Goal: Task Accomplishment & Management: Complete application form

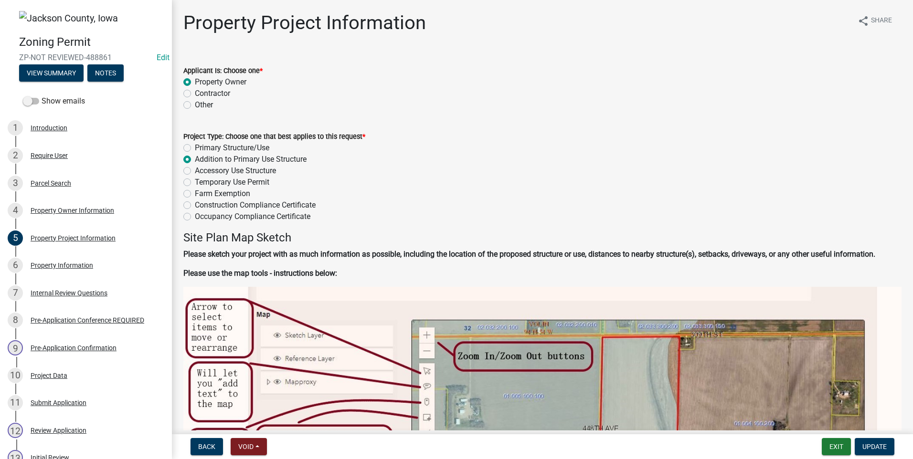
scroll to position [1145, 0]
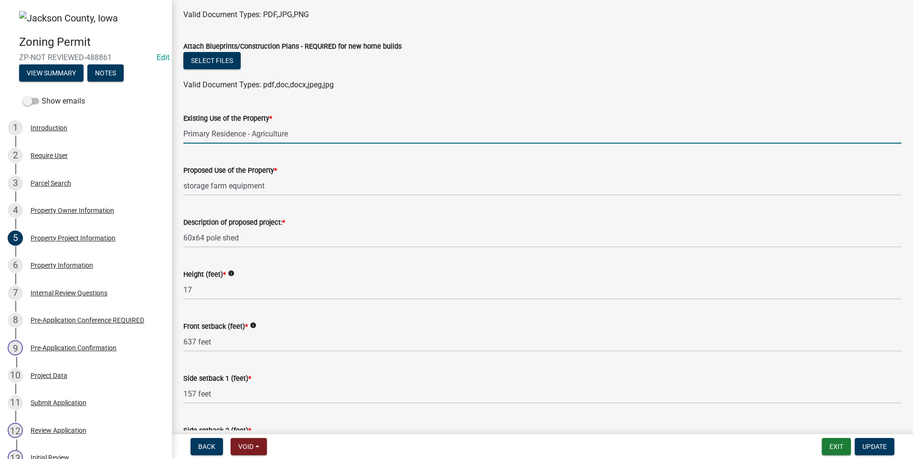
click at [252, 129] on input "Primary Residence - Agriculture" at bounding box center [542, 134] width 718 height 20
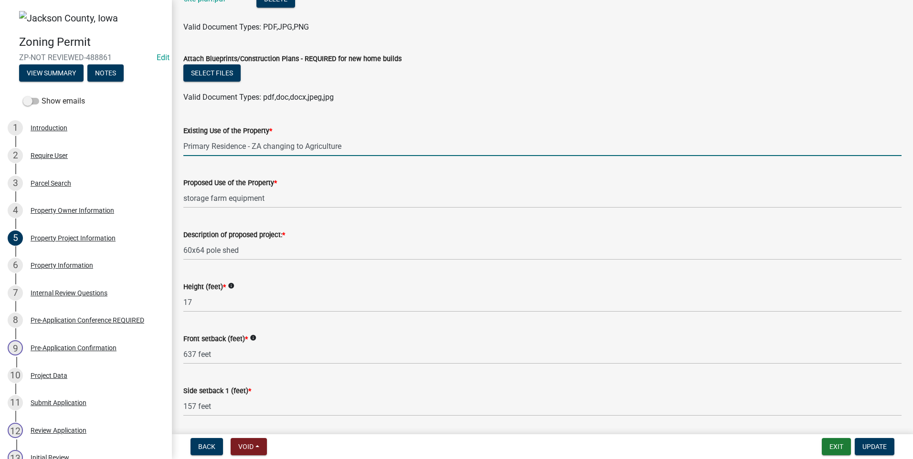
scroll to position [1122, 0]
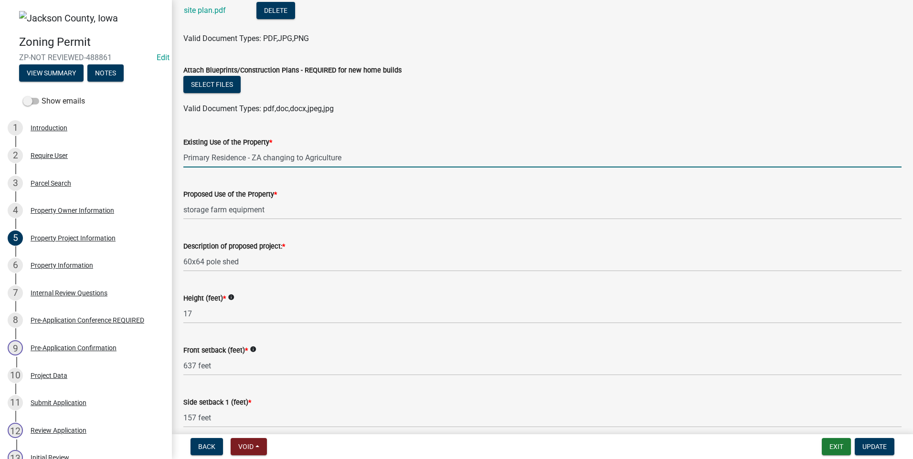
click at [348, 153] on input "Primary Residence - ZA changing to Agriculture" at bounding box center [542, 158] width 718 height 20
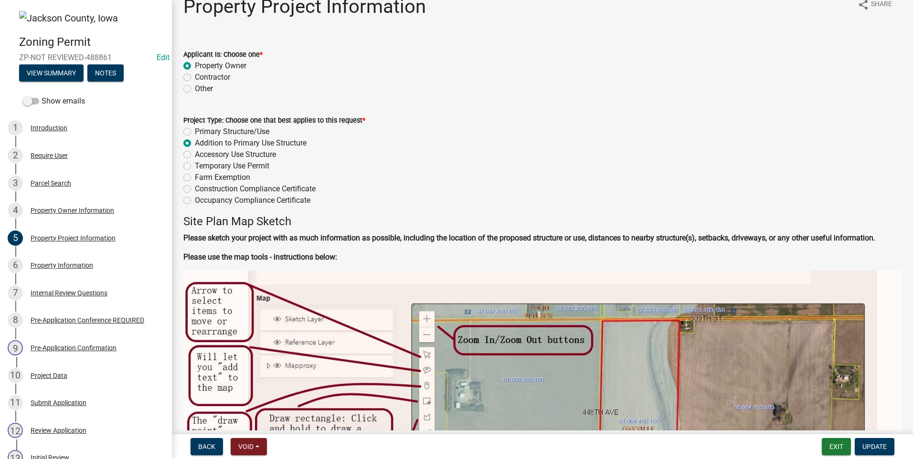
scroll to position [0, 0]
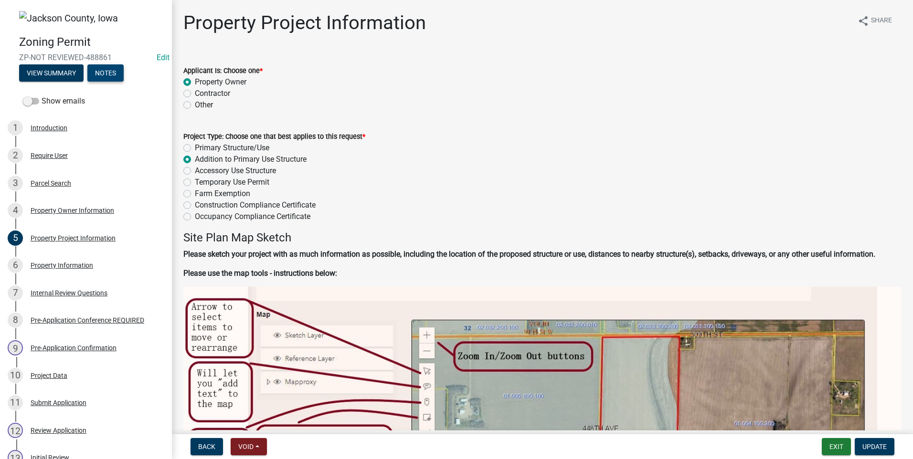
type input "Primary Residence - ZA changing to Agriculture as the only structures on the pa…"
click at [105, 73] on button "Notes" at bounding box center [105, 72] width 36 height 17
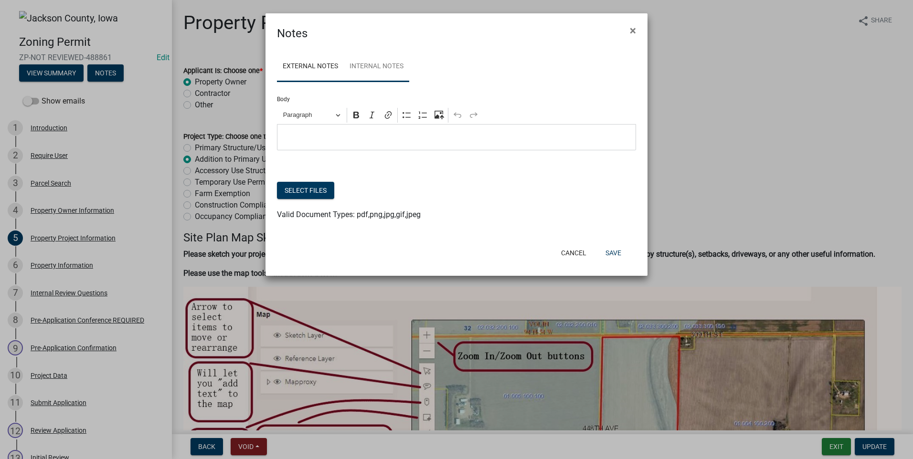
click at [371, 63] on link "Internal Notes" at bounding box center [376, 67] width 65 height 31
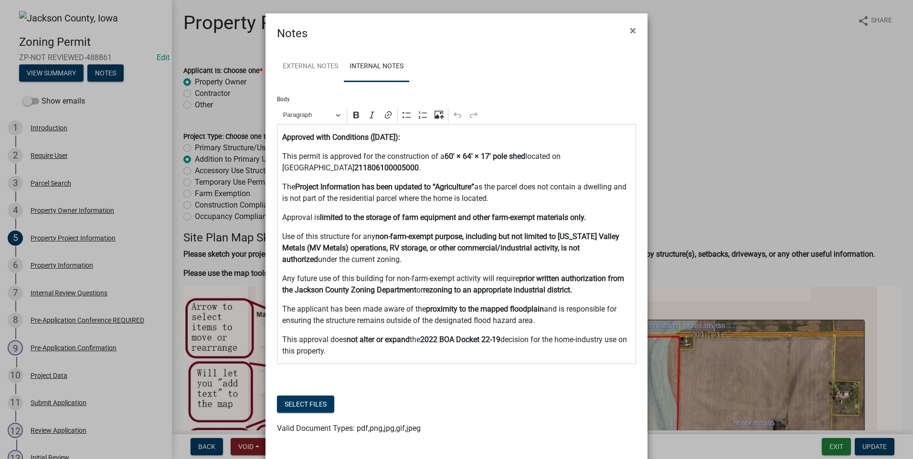
drag, startPoint x: 437, startPoint y: 31, endPoint x: 486, endPoint y: 37, distance: 50.1
click at [486, 37] on div "Notes ×" at bounding box center [456, 27] width 382 height 29
click at [513, 198] on p "The Project Information has been updated to “Agriculture” as the parcel does no…" at bounding box center [456, 192] width 349 height 23
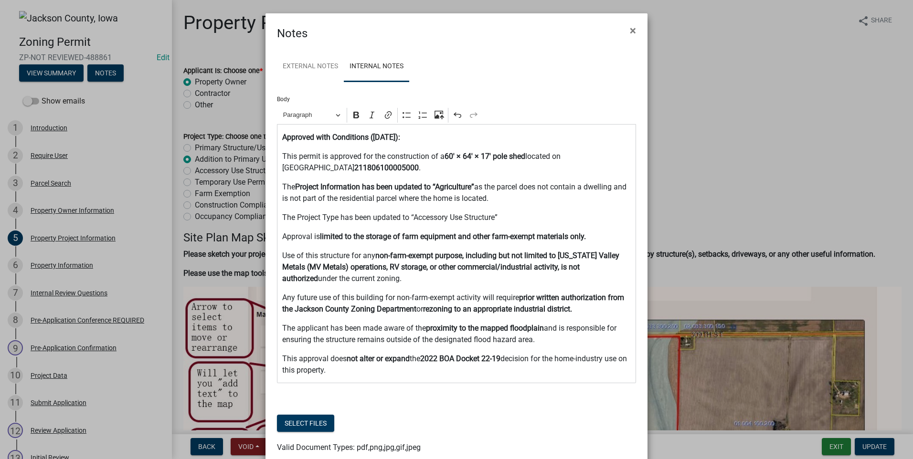
drag, startPoint x: 354, startPoint y: 31, endPoint x: 406, endPoint y: 35, distance: 51.7
click at [408, 38] on div "Notes ×" at bounding box center [456, 27] width 382 height 29
click at [502, 215] on p "The Project Type has been updated to “Accessory Use Structure”" at bounding box center [456, 217] width 349 height 11
drag, startPoint x: 278, startPoint y: 136, endPoint x: 493, endPoint y: 378, distance: 323.5
click at [493, 378] on div "Approved with Conditions ([DATE]): This permit is approved for the construction…" at bounding box center [456, 253] width 359 height 259
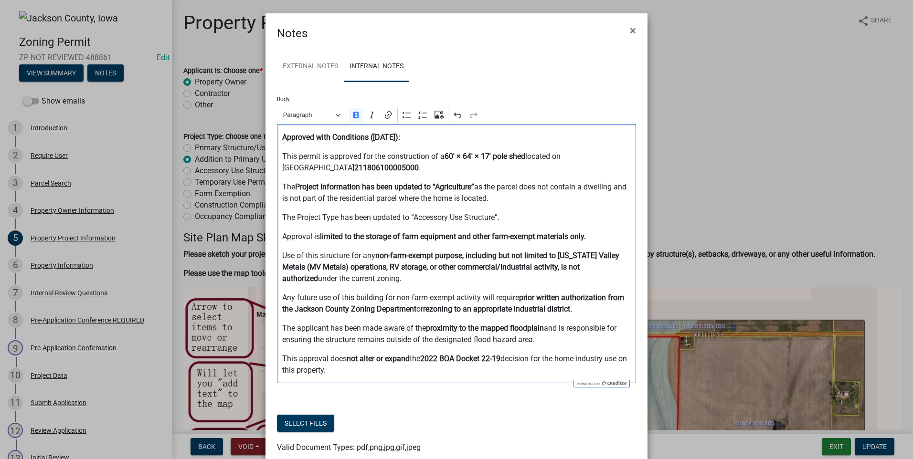
click at [767, 91] on ngb-modal-window "Notes × External Notes Internal Notes Body Rich Text Editor Paragraph Bold Ital…" at bounding box center [456, 229] width 913 height 459
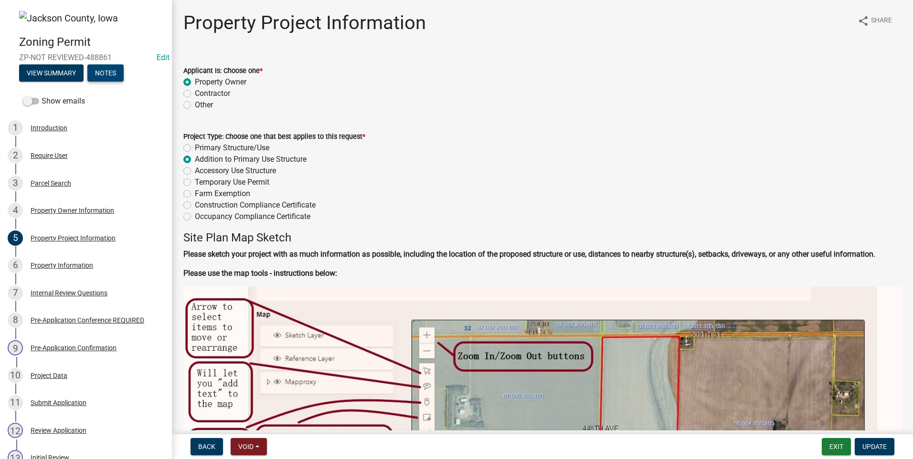
click at [105, 71] on button "Notes" at bounding box center [105, 72] width 36 height 17
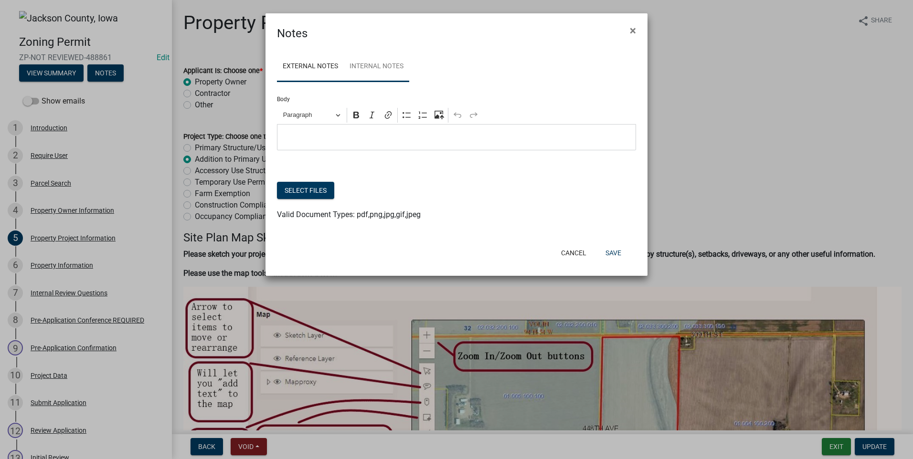
click at [388, 68] on link "Internal Notes" at bounding box center [376, 67] width 65 height 31
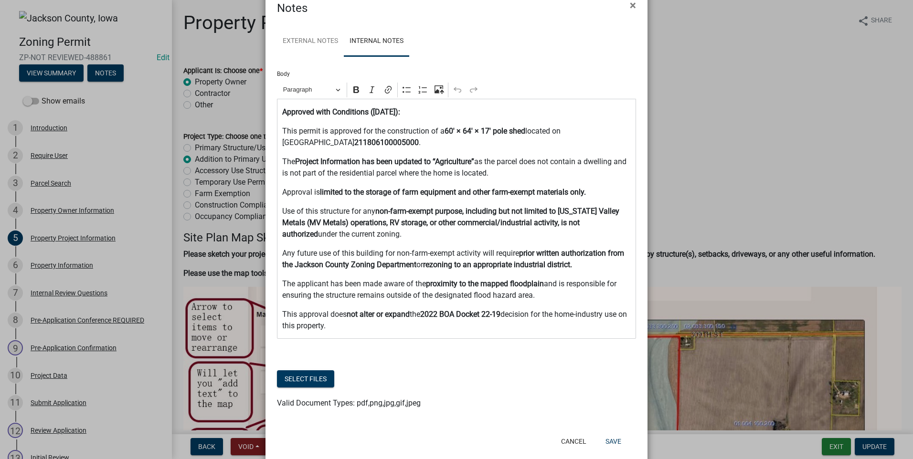
scroll to position [44, 0]
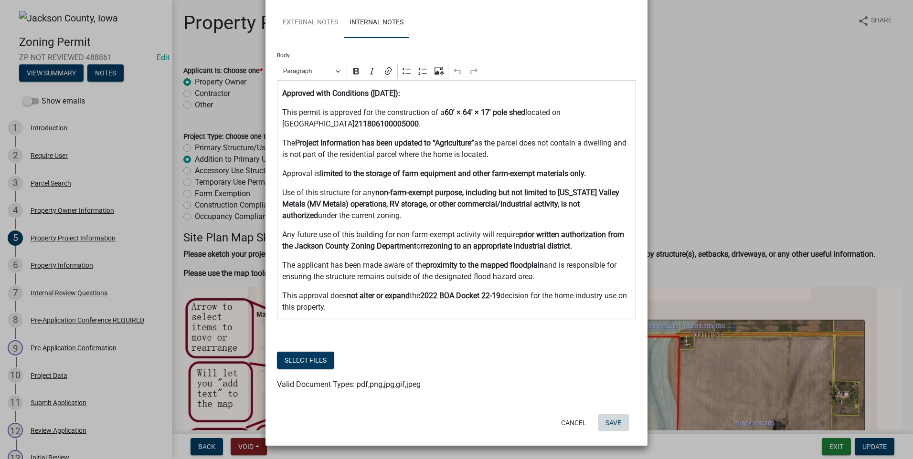
click at [610, 424] on button "Save" at bounding box center [613, 422] width 31 height 17
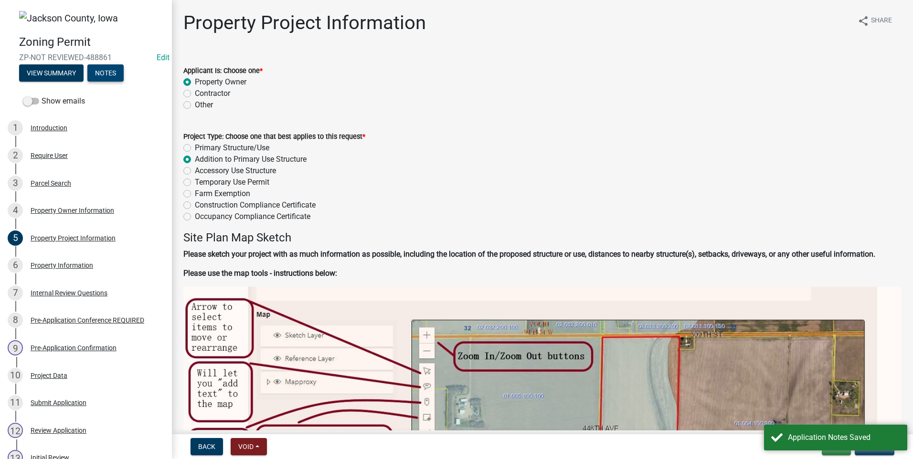
click at [89, 74] on button "Notes" at bounding box center [105, 72] width 36 height 17
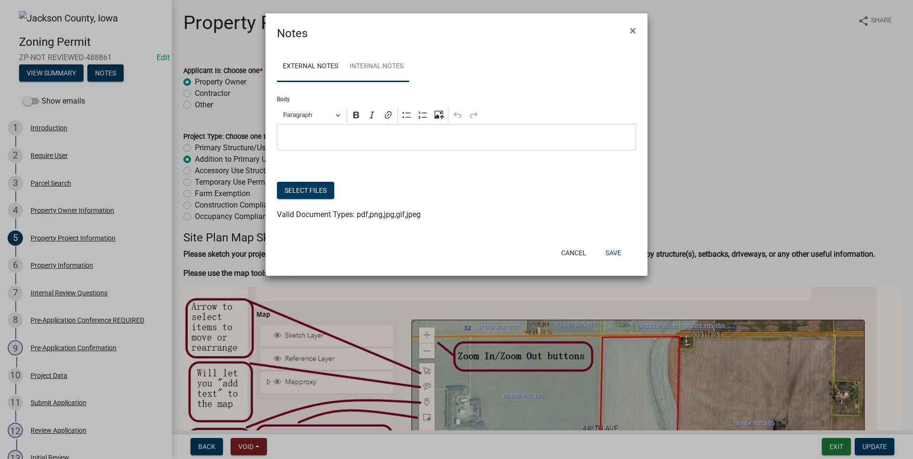
click at [383, 69] on link "Internal Notes" at bounding box center [376, 67] width 65 height 31
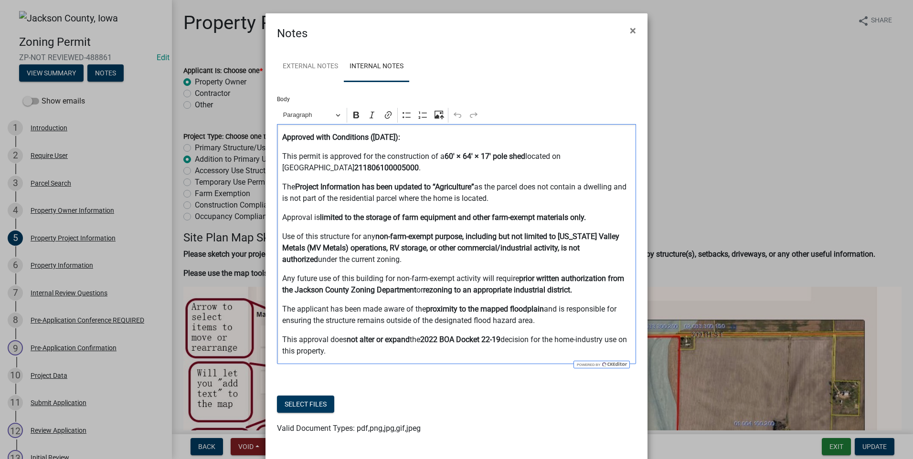
click at [509, 194] on p "The Project Information has been updated to “Agriculture” as the parcel does no…" at bounding box center [456, 192] width 349 height 23
click at [512, 201] on p "The Project Information has been updated to “Agriculture” as the parcel does no…" at bounding box center [456, 192] width 349 height 23
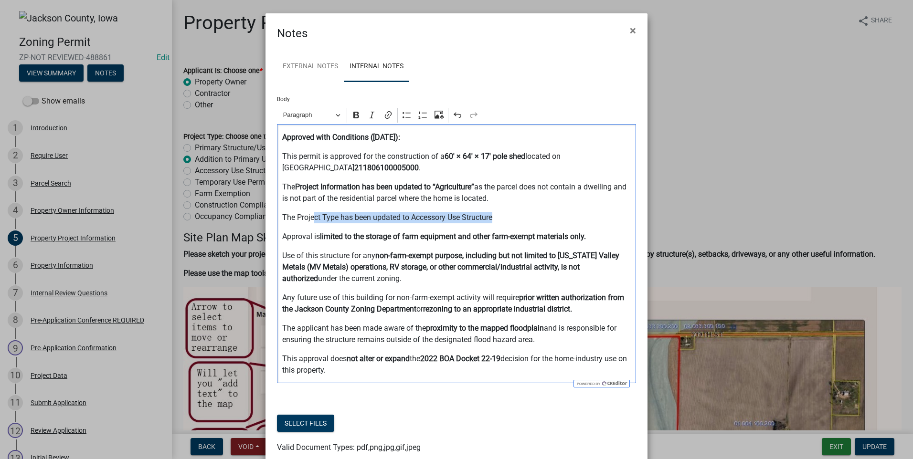
drag, startPoint x: 498, startPoint y: 216, endPoint x: 309, endPoint y: 216, distance: 188.5
click at [309, 216] on p "The Project Type has been updated to Accessory Use Structure" at bounding box center [456, 217] width 349 height 11
click at [408, 214] on p "The Project Type has been updated to Accessory Use Structure" at bounding box center [456, 217] width 349 height 11
click at [495, 220] on p "The Project Type has been updated to "Accessory Use Structure" at bounding box center [456, 217] width 349 height 11
drag, startPoint x: 499, startPoint y: 212, endPoint x: 279, endPoint y: 217, distance: 220.5
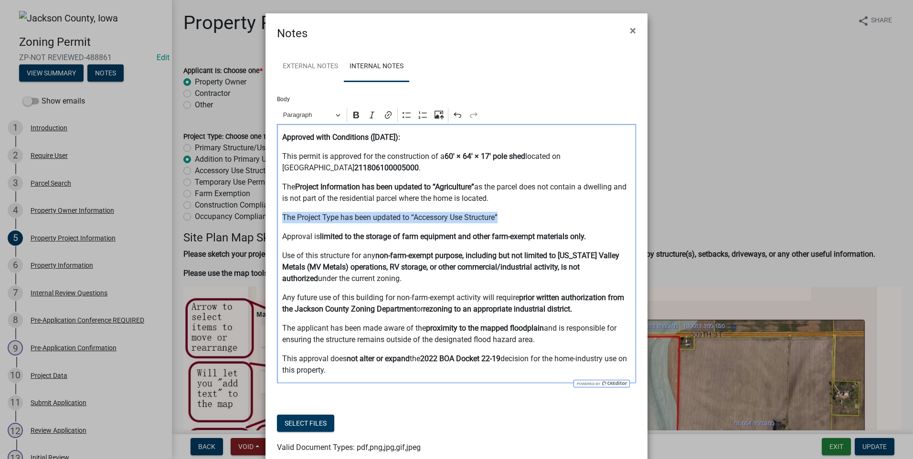
click at [282, 217] on p "The Project Type has been updated to “Accessory Use Structure”" at bounding box center [456, 217] width 349 height 11
click at [353, 116] on icon "Editor toolbar" at bounding box center [356, 115] width 6 height 7
drag, startPoint x: 506, startPoint y: 199, endPoint x: 488, endPoint y: 200, distance: 18.2
click at [476, 190] on p "The Project Information has been updated to “Agriculture” as the parcel does no…" at bounding box center [456, 192] width 349 height 23
copy p "as the parcel does not contain a dwelling and is not part of the residential pa…"
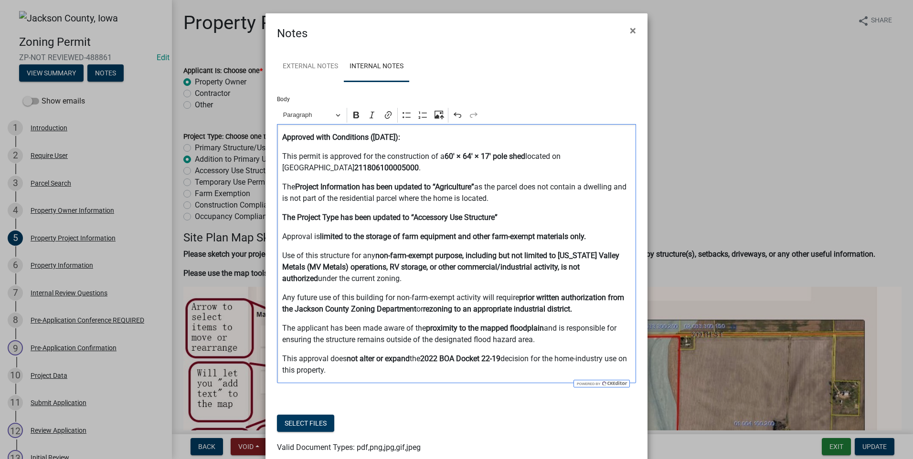
click at [505, 219] on p "The Project Type has been updated to “Accessory Use Structure”" at bounding box center [456, 217] width 349 height 11
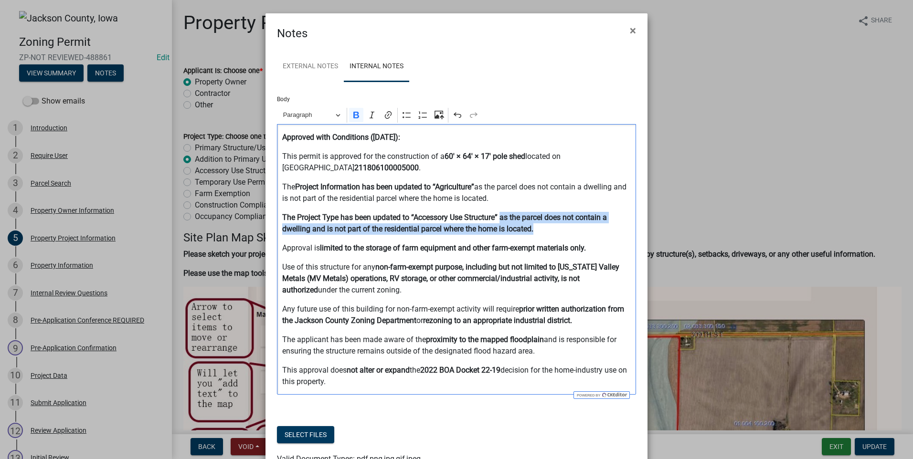
drag, startPoint x: 535, startPoint y: 228, endPoint x: 500, endPoint y: 219, distance: 36.3
click at [500, 219] on p "The Project Type has been updated to “Accessory Use Structure” as the parcel do…" at bounding box center [456, 223] width 349 height 23
click at [352, 114] on icon "Editor toolbar" at bounding box center [356, 115] width 10 height 10
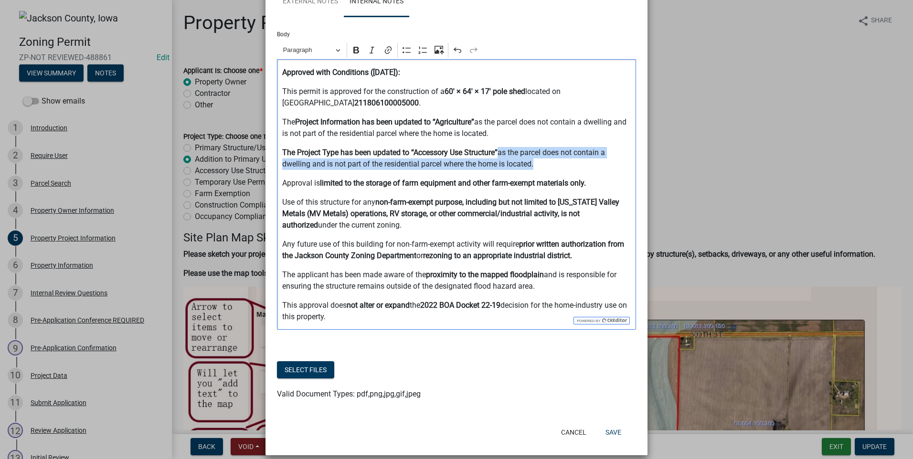
scroll to position [75, 0]
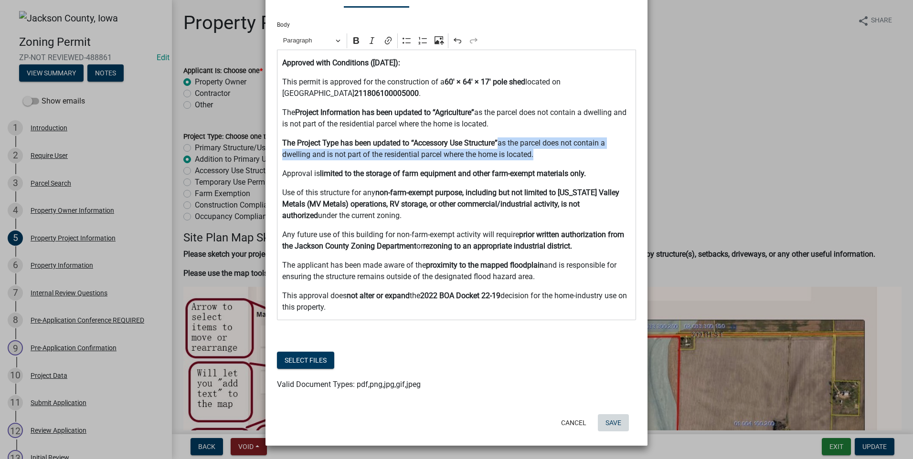
click at [616, 421] on button "Save" at bounding box center [613, 422] width 31 height 17
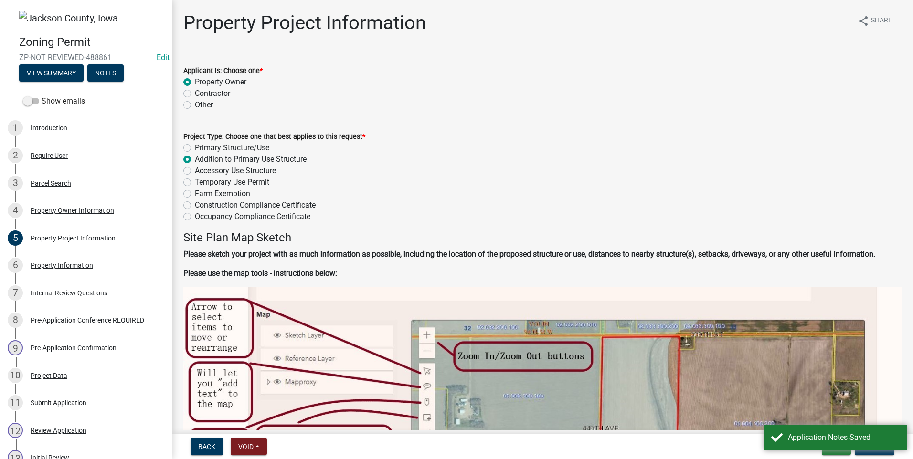
click at [195, 172] on label "Accessory Use Structure" at bounding box center [235, 170] width 81 height 11
click at [195, 171] on input "Accessory Use Structure" at bounding box center [198, 168] width 6 height 6
radio input "true"
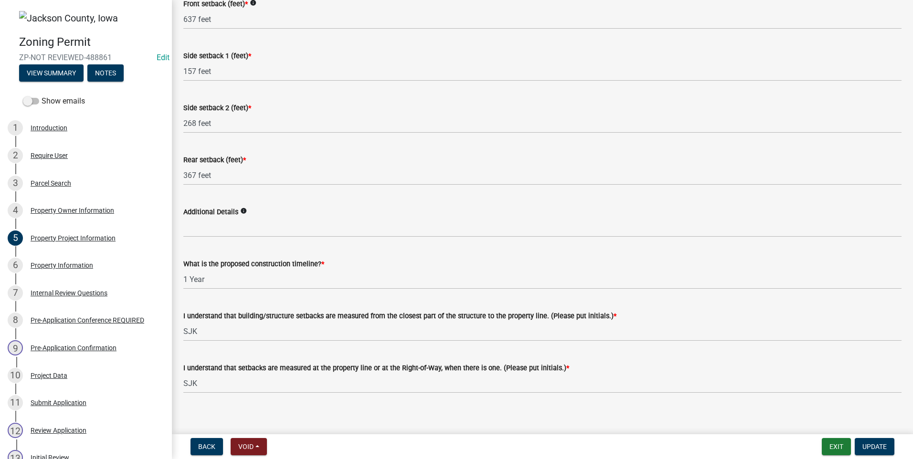
scroll to position [1472, 0]
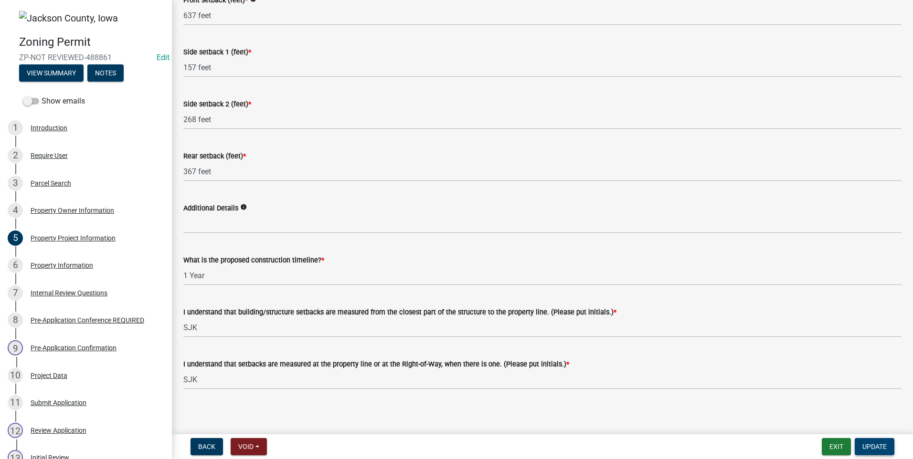
click at [869, 448] on span "Update" at bounding box center [874, 447] width 24 height 8
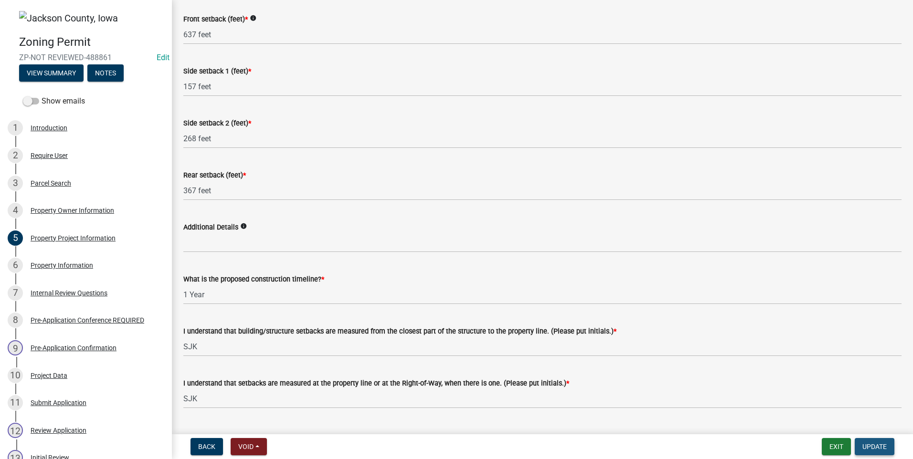
scroll to position [1491, 0]
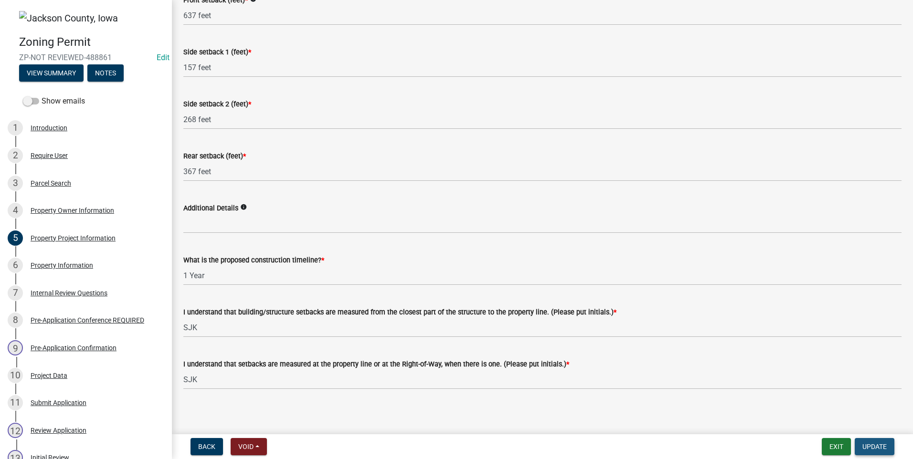
click at [871, 448] on span "Update" at bounding box center [874, 447] width 24 height 8
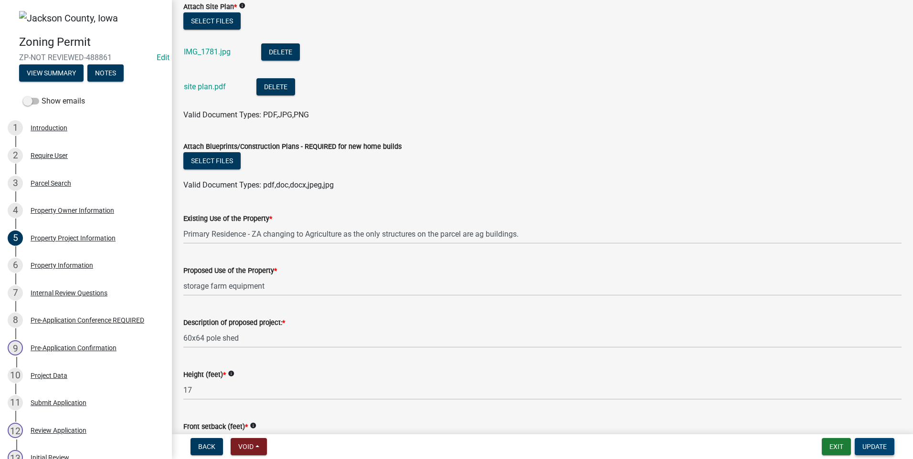
scroll to position [1061, 0]
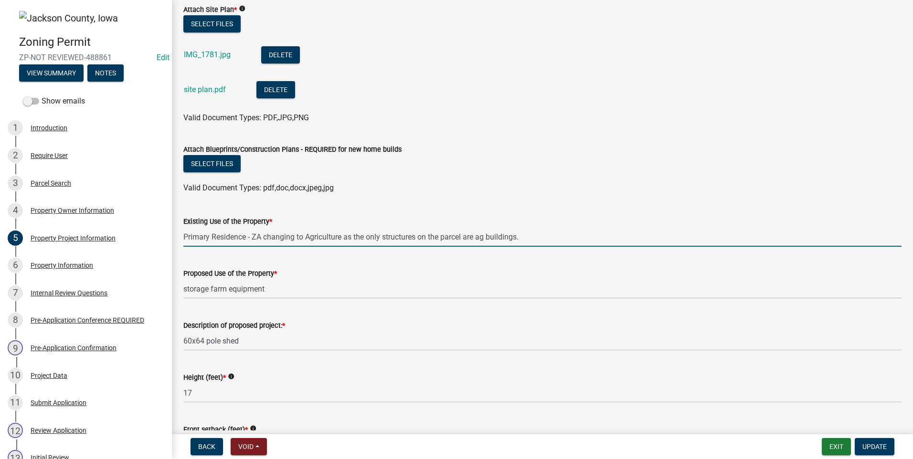
drag, startPoint x: 544, startPoint y: 225, endPoint x: 249, endPoint y: 231, distance: 294.5
click at [249, 231] on input "Primary Residence - ZA changing to Agriculture as the only structures on the pa…" at bounding box center [542, 237] width 718 height 20
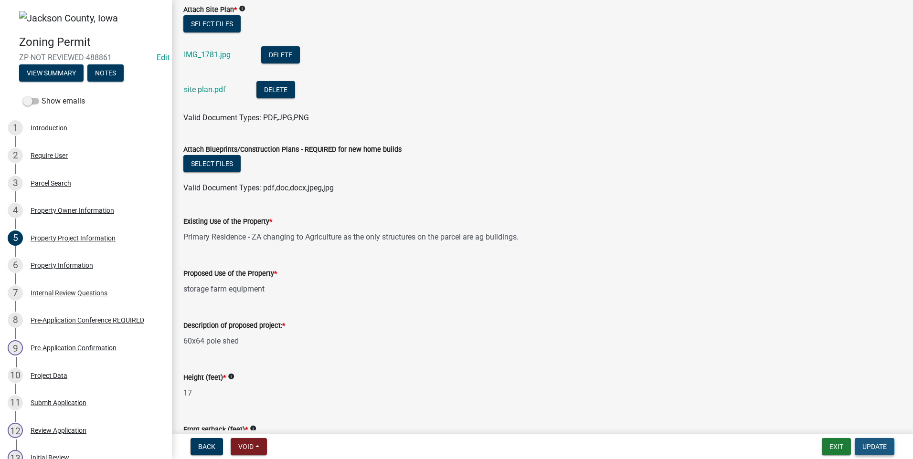
click at [881, 447] on span "Update" at bounding box center [874, 447] width 24 height 8
click at [834, 447] on button "Exit" at bounding box center [835, 446] width 29 height 17
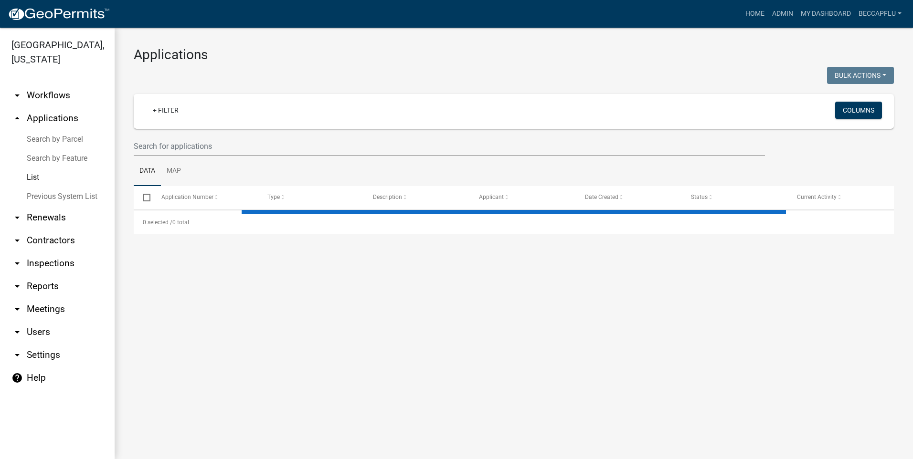
select select "3: 100"
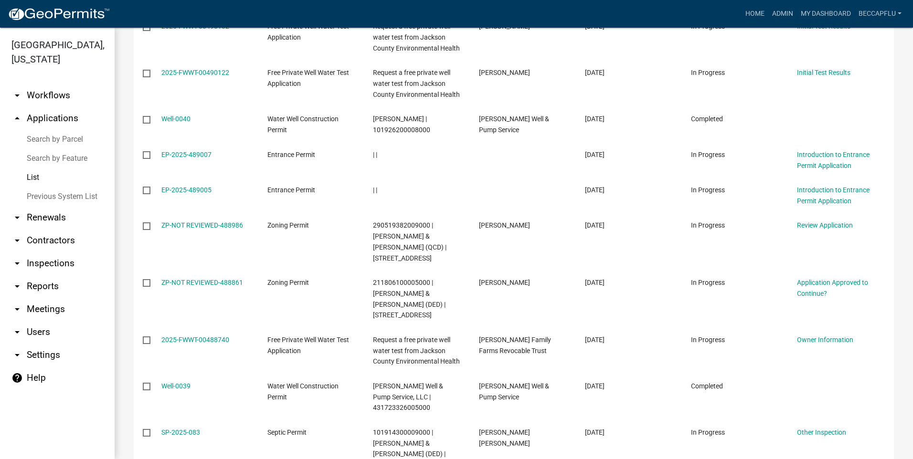
scroll to position [644, 0]
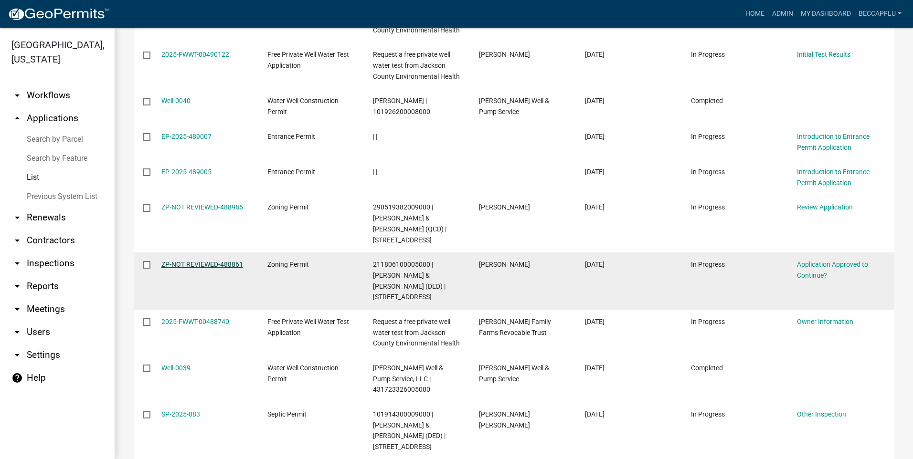
click at [189, 261] on link "ZP-NOT REVIEWED-488861" at bounding box center [202, 265] width 82 height 8
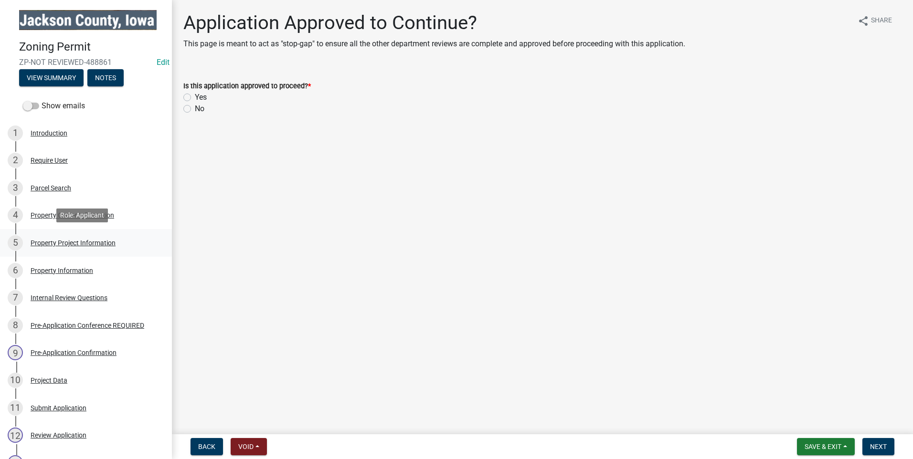
click at [66, 237] on div "5 Property Project Information" at bounding box center [82, 242] width 149 height 15
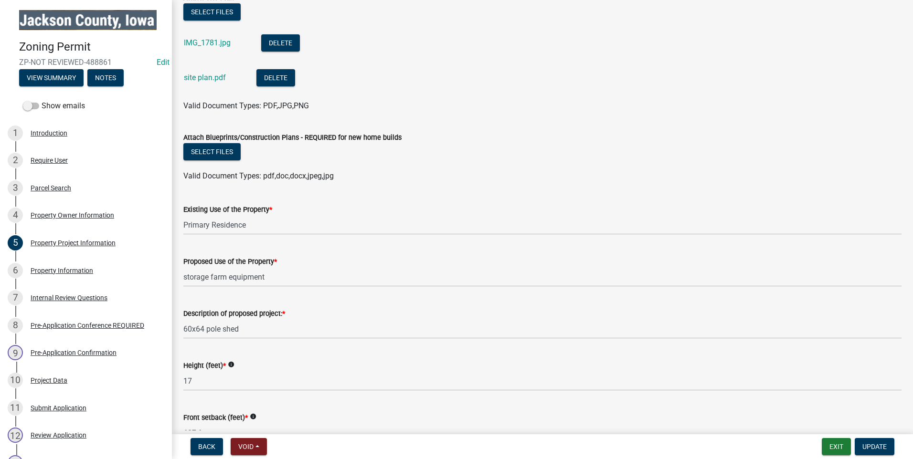
scroll to position [1110, 0]
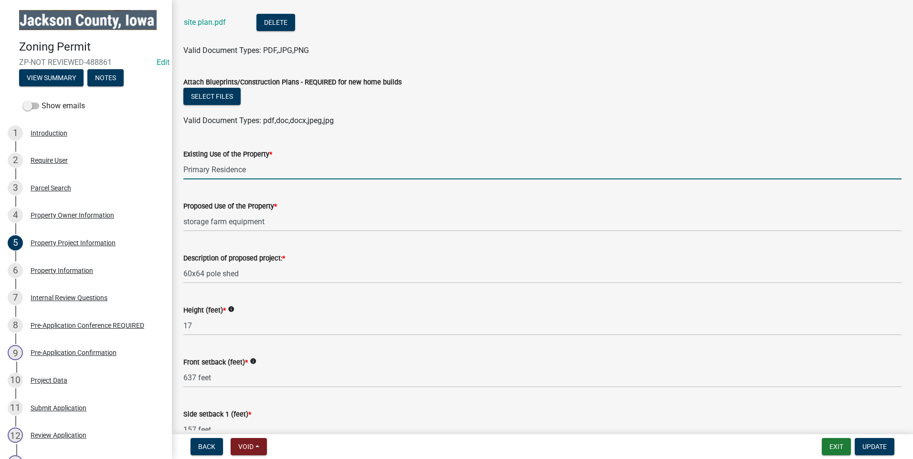
click at [271, 165] on input "Primary Residence" at bounding box center [542, 170] width 718 height 20
paste input "- ZA changing to Agriculture as the only structures on the parcel are ag buildi…"
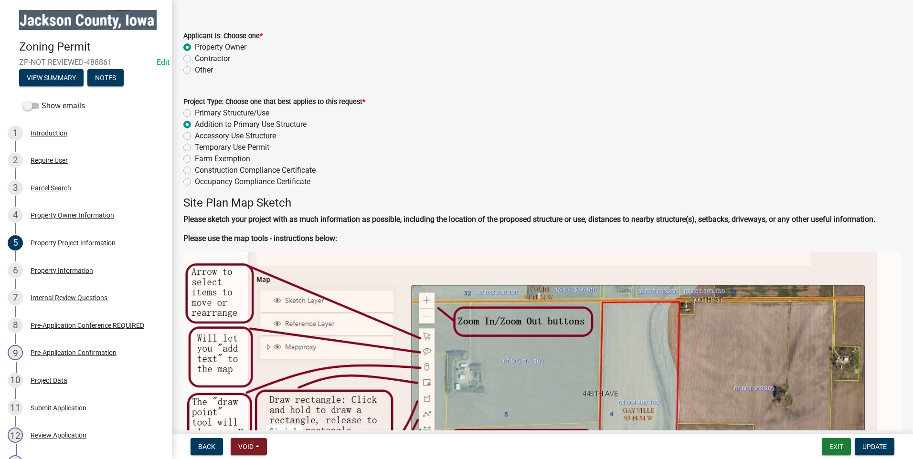
scroll to position [0, 0]
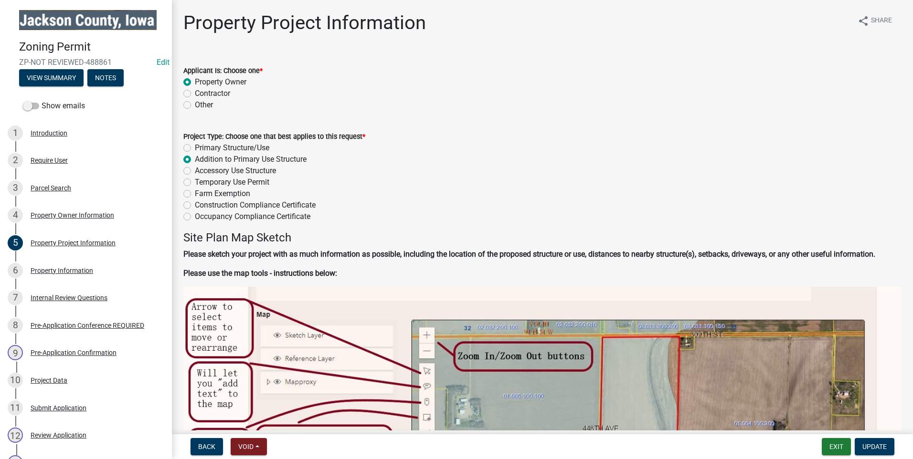
type input "Primary Residence - ZA changing to Agriculture as the only structures on the pa…"
click at [195, 170] on label "Accessory Use Structure" at bounding box center [235, 170] width 81 height 11
click at [195, 170] on input "Accessory Use Structure" at bounding box center [198, 168] width 6 height 6
radio input "true"
click at [869, 448] on span "Update" at bounding box center [874, 447] width 24 height 8
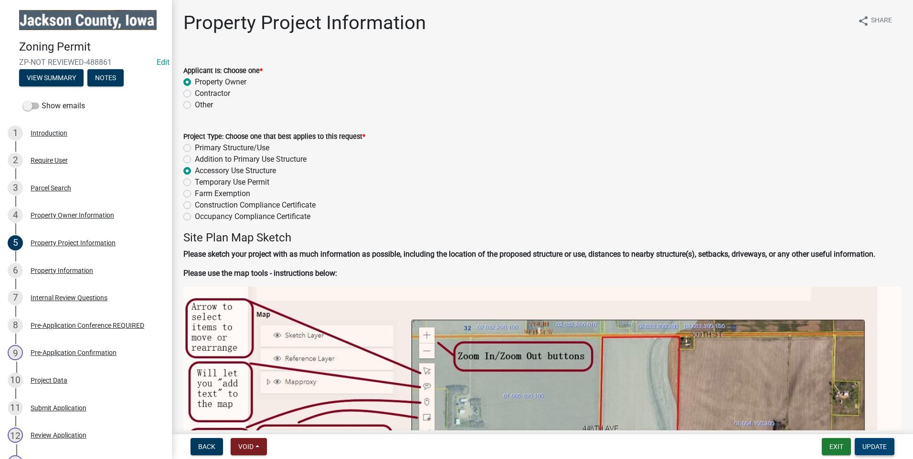
click at [869, 448] on span "Update" at bounding box center [874, 447] width 24 height 8
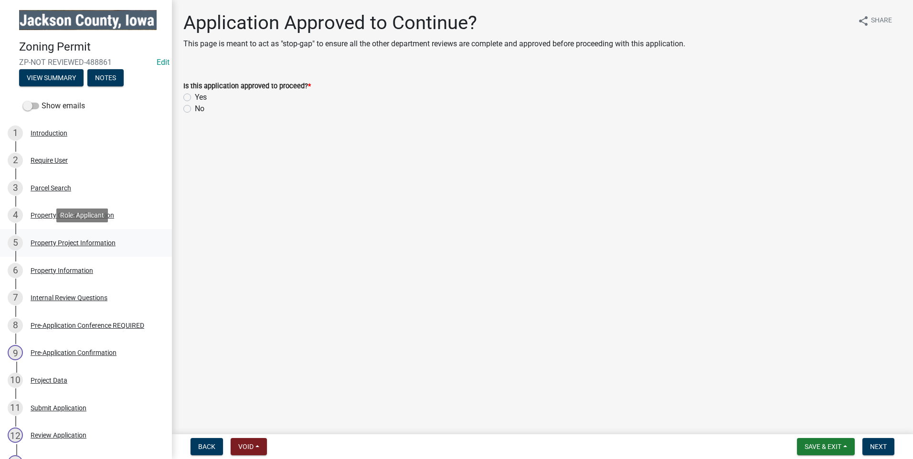
click at [82, 241] on div "Property Project Information" at bounding box center [73, 243] width 85 height 7
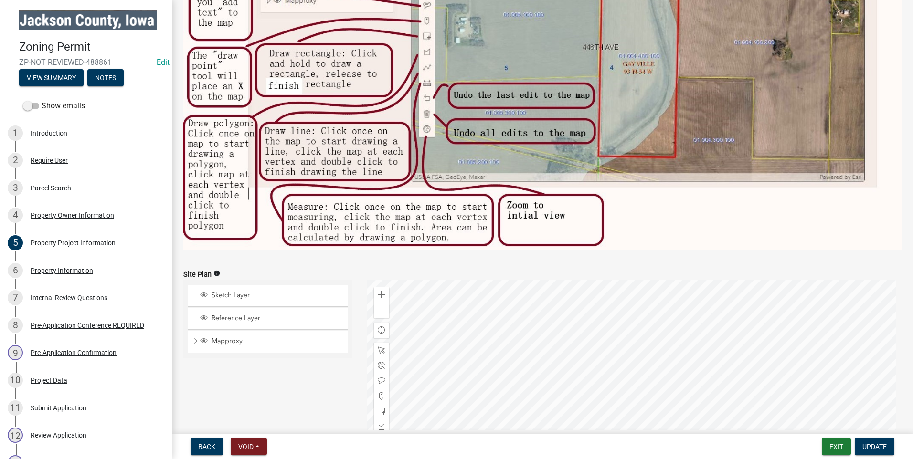
scroll to position [382, 0]
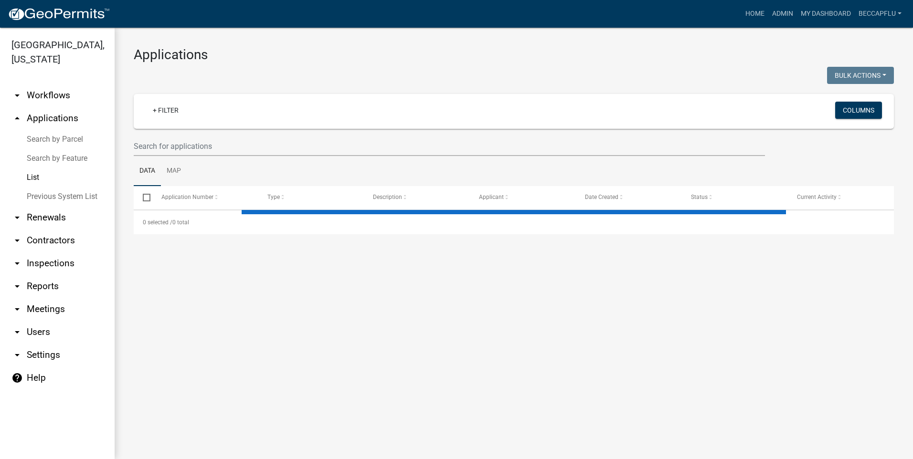
select select "3: 100"
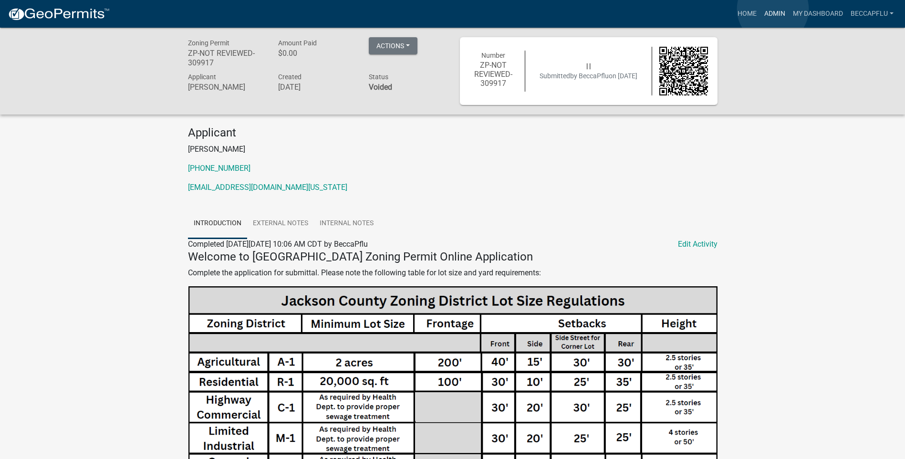
click at [772, 9] on link "Admin" at bounding box center [775, 14] width 29 height 18
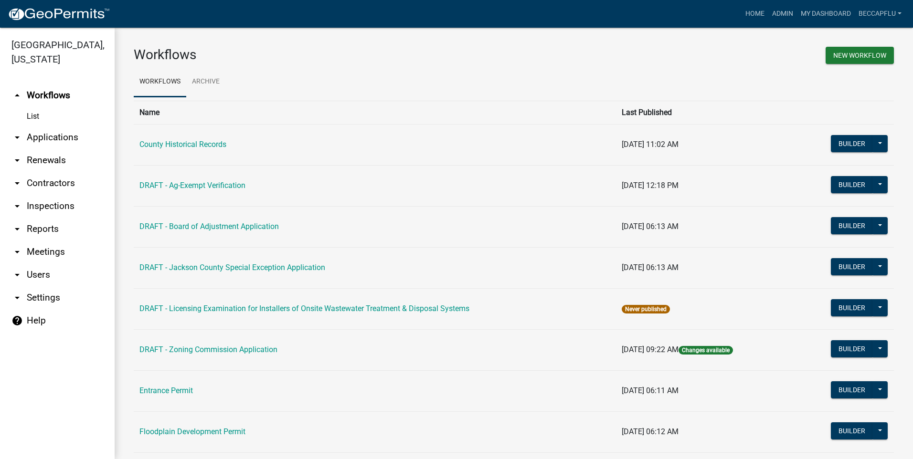
click at [47, 126] on link "arrow_drop_down Applications" at bounding box center [57, 137] width 115 height 23
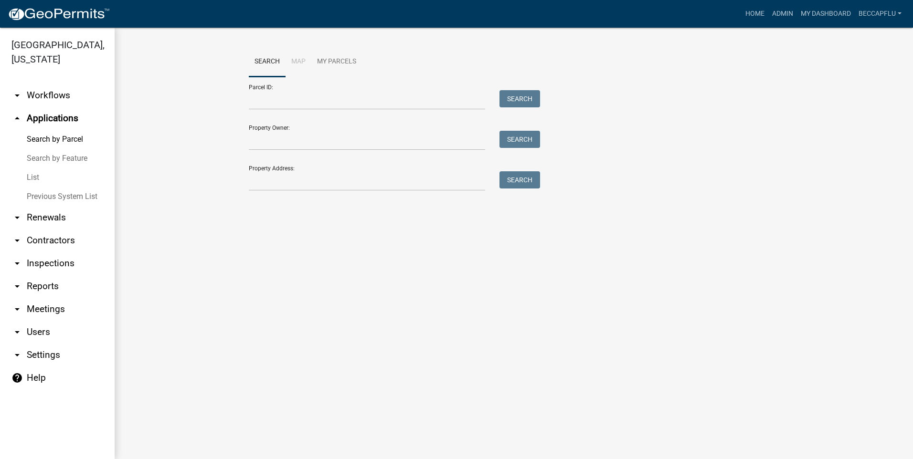
click at [36, 168] on link "List" at bounding box center [57, 177] width 115 height 19
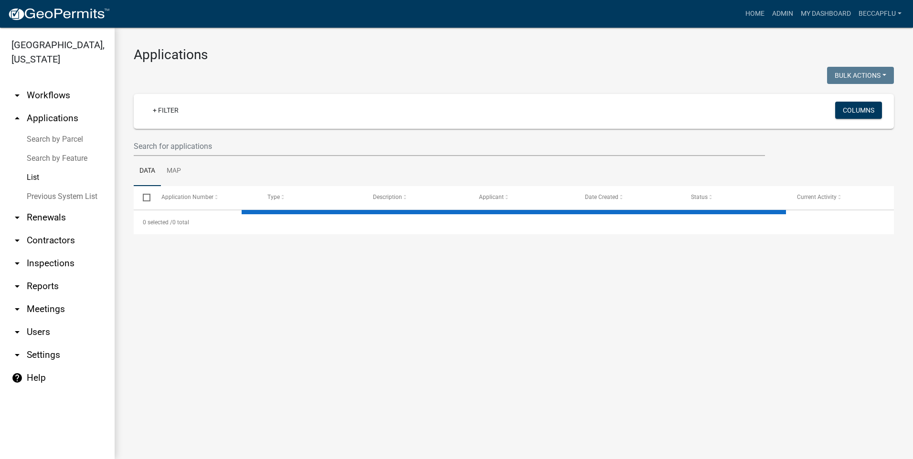
select select "3: 100"
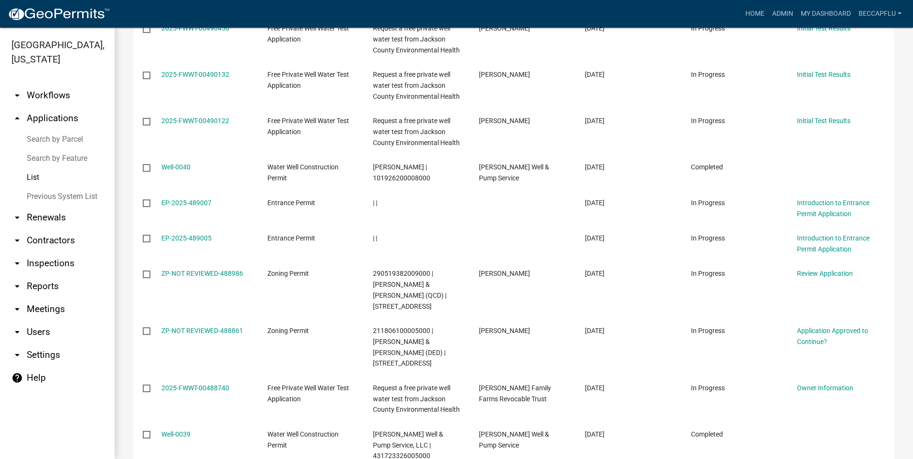
scroll to position [644, 0]
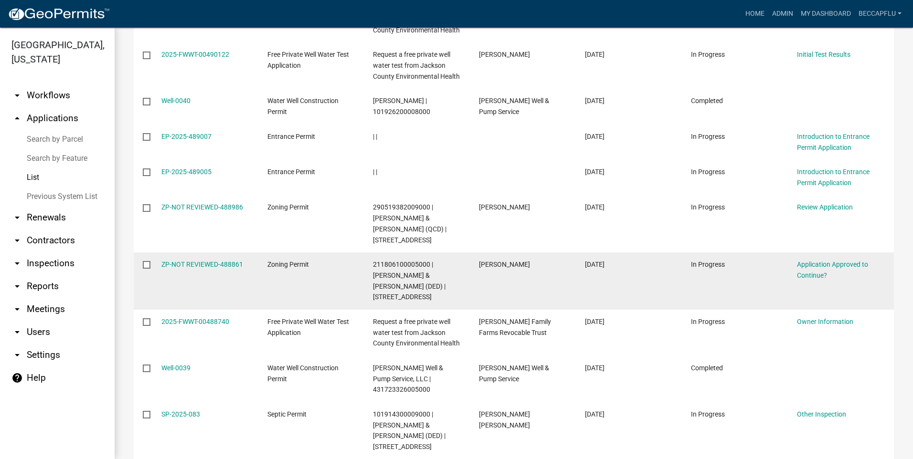
click at [198, 259] on div "ZP-NOT REVIEWED-488861" at bounding box center [205, 264] width 88 height 11
click at [203, 261] on link "ZP-NOT REVIEWED-488861" at bounding box center [202, 265] width 82 height 8
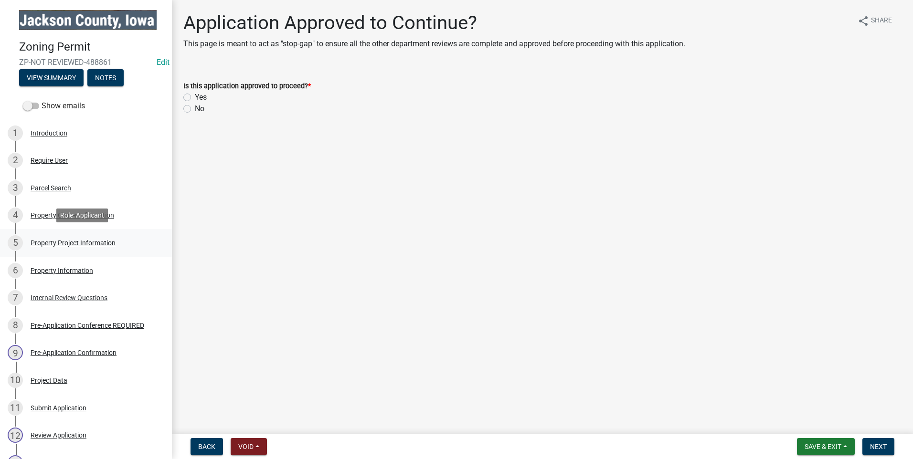
click at [68, 240] on div "Property Project Information" at bounding box center [73, 243] width 85 height 7
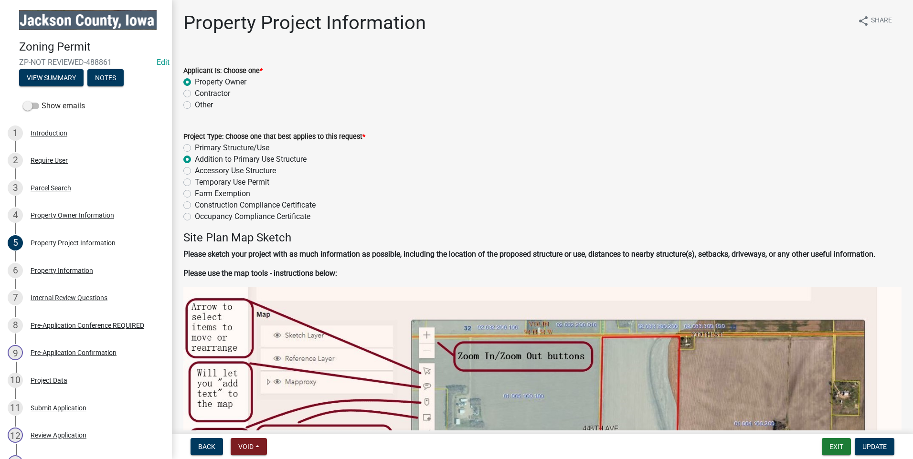
click at [195, 170] on label "Accessory Use Structure" at bounding box center [235, 170] width 81 height 11
click at [195, 170] on input "Accessory Use Structure" at bounding box center [198, 168] width 6 height 6
radio input "true"
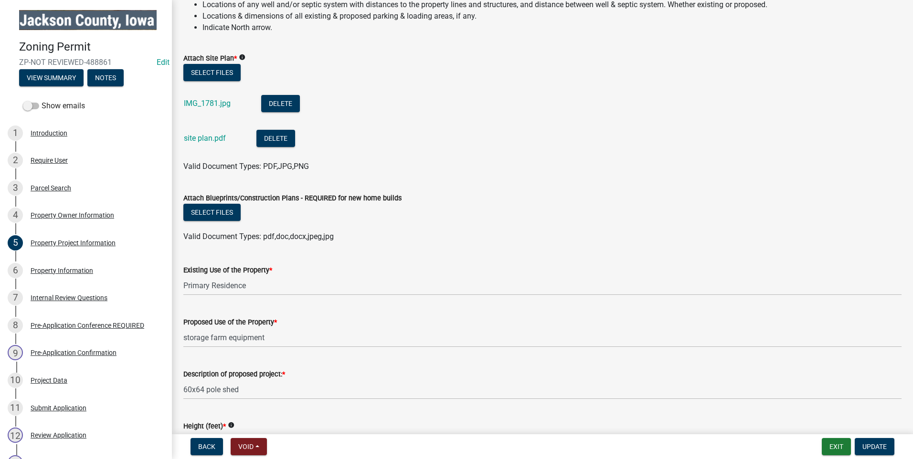
scroll to position [1074, 0]
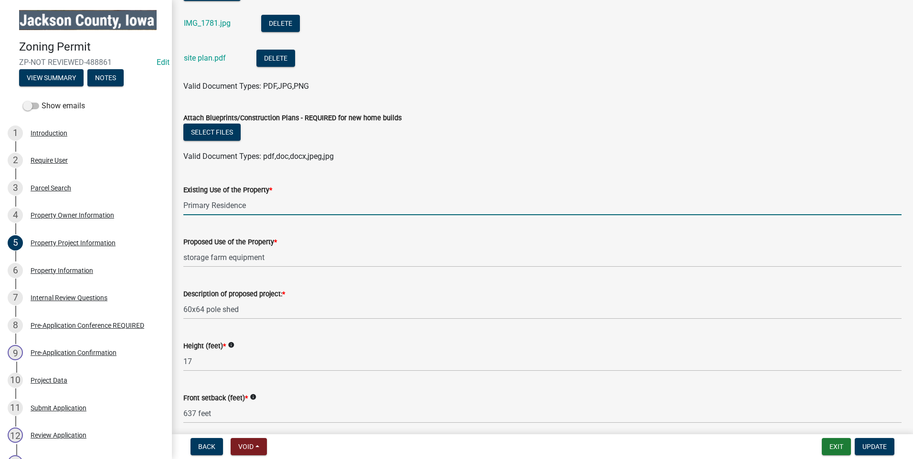
click at [259, 203] on input "Primary Residence" at bounding box center [542, 206] width 718 height 20
paste input "- ZA changing to Agriculture as the only structures on the parcel are ag buildi…"
type input "Primary Residence - ZA changing to Agriculture as the only structures on the pa…"
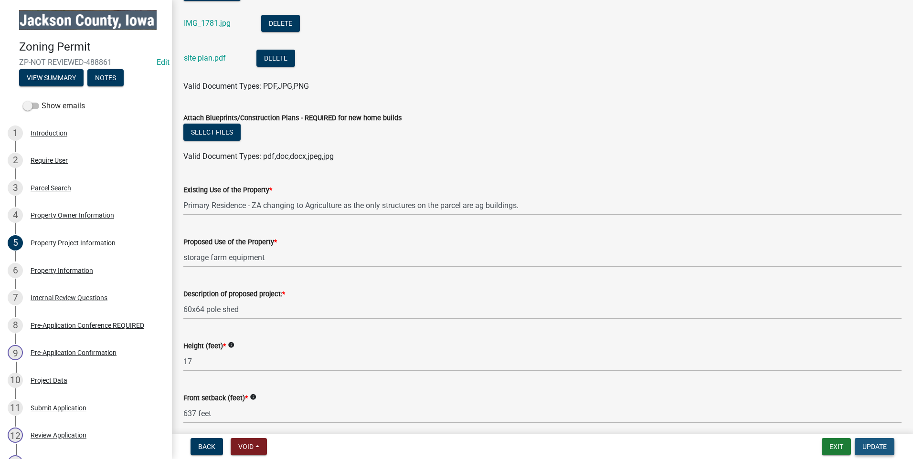
click at [875, 447] on span "Update" at bounding box center [874, 447] width 24 height 8
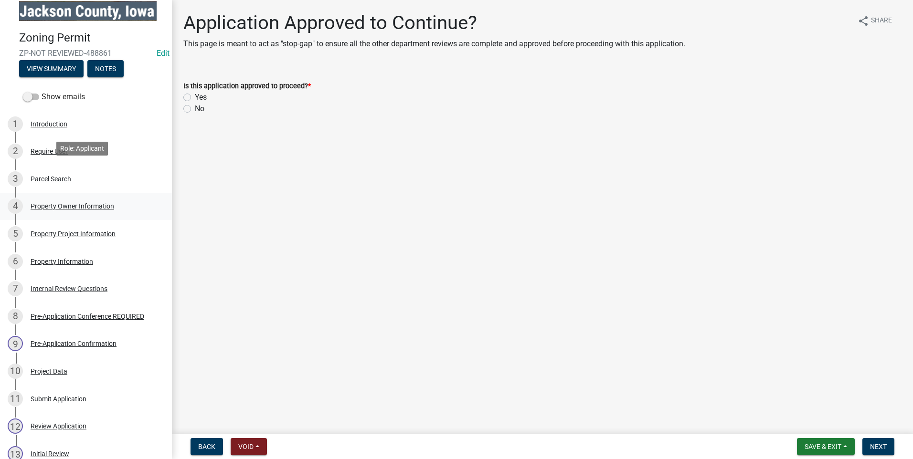
scroll to position [12, 0]
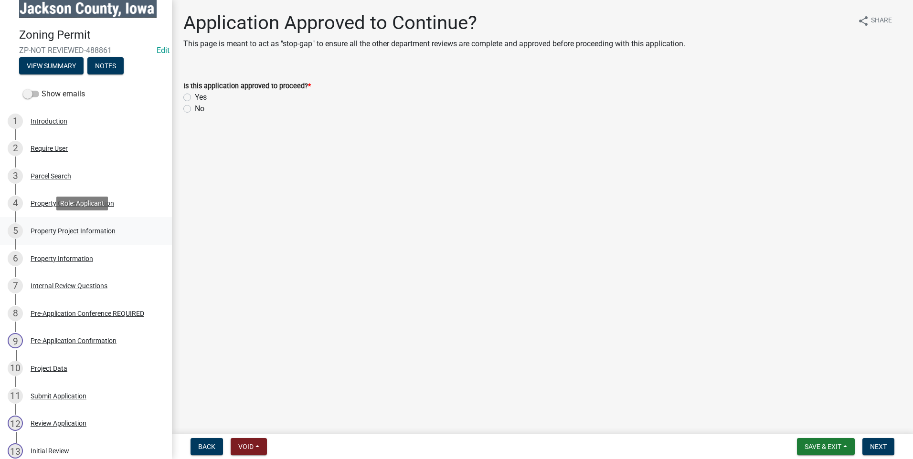
click at [77, 230] on div "Property Project Information" at bounding box center [73, 231] width 85 height 7
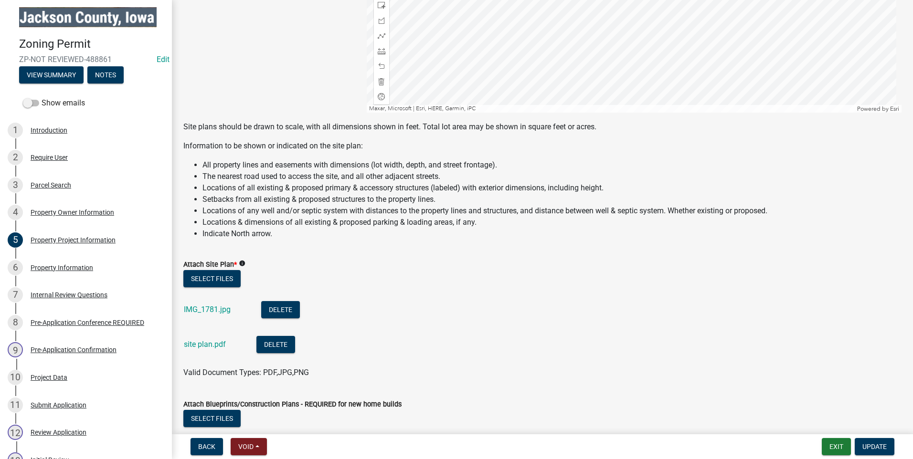
scroll to position [0, 0]
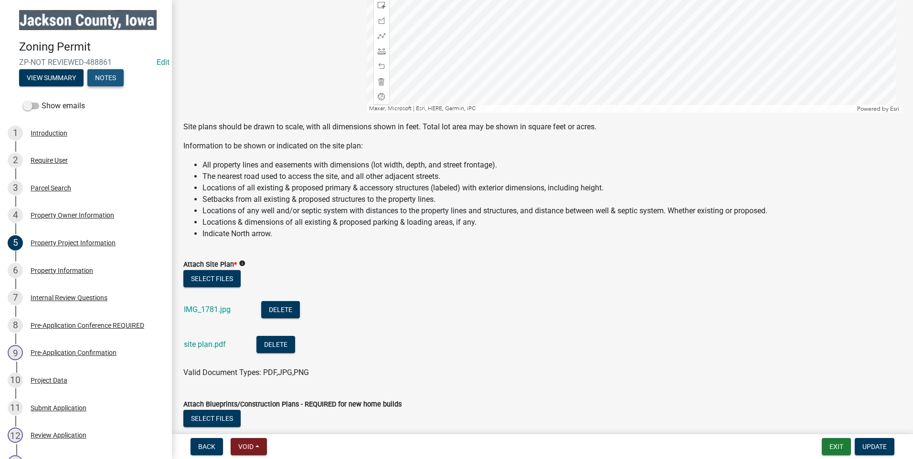
click at [113, 76] on button "Notes" at bounding box center [105, 77] width 36 height 17
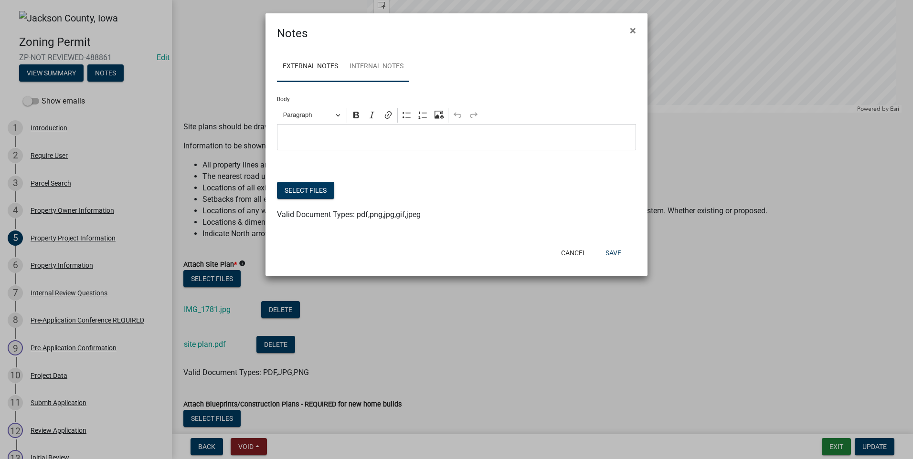
click at [380, 64] on link "Internal Notes" at bounding box center [376, 67] width 65 height 31
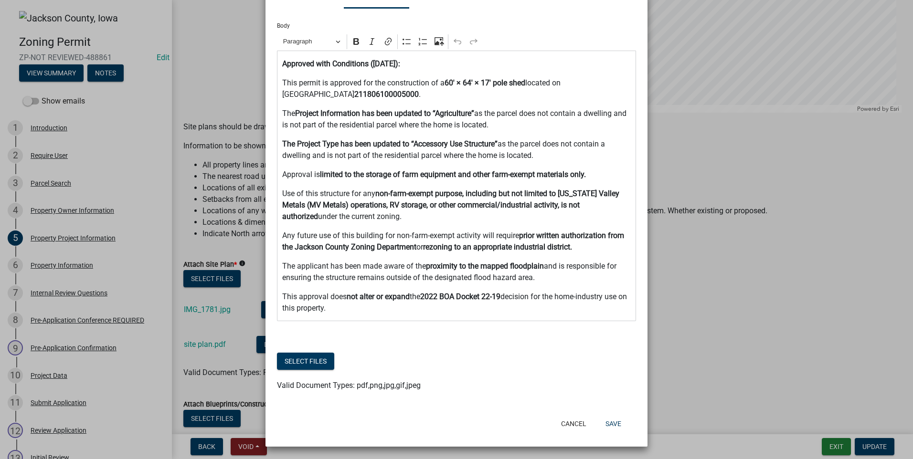
scroll to position [75, 0]
click at [608, 425] on button "Save" at bounding box center [613, 422] width 31 height 17
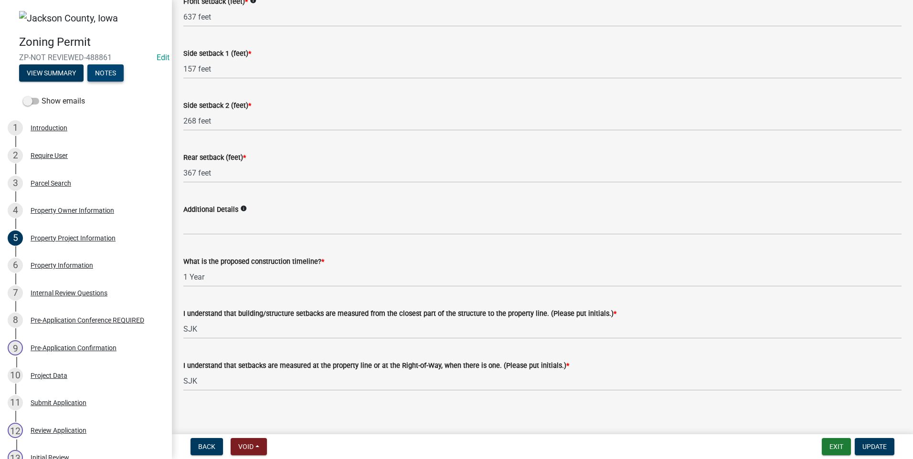
scroll to position [1472, 0]
